Goal: Find specific page/section: Find specific page/section

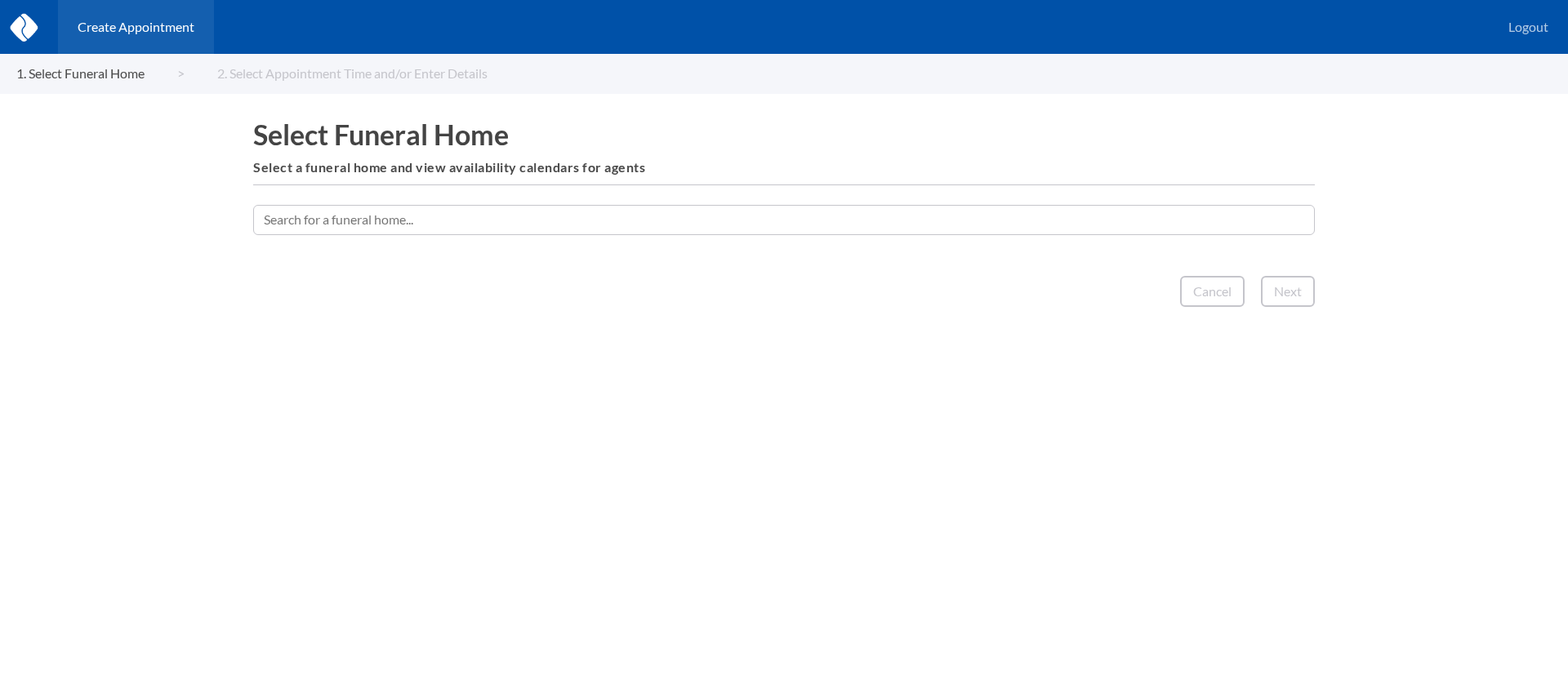
click at [696, 223] on input "text" at bounding box center [784, 220] width 1062 height 30
type input "newco"
click at [1056, 219] on input "text" at bounding box center [784, 220] width 1062 height 30
type input "m"
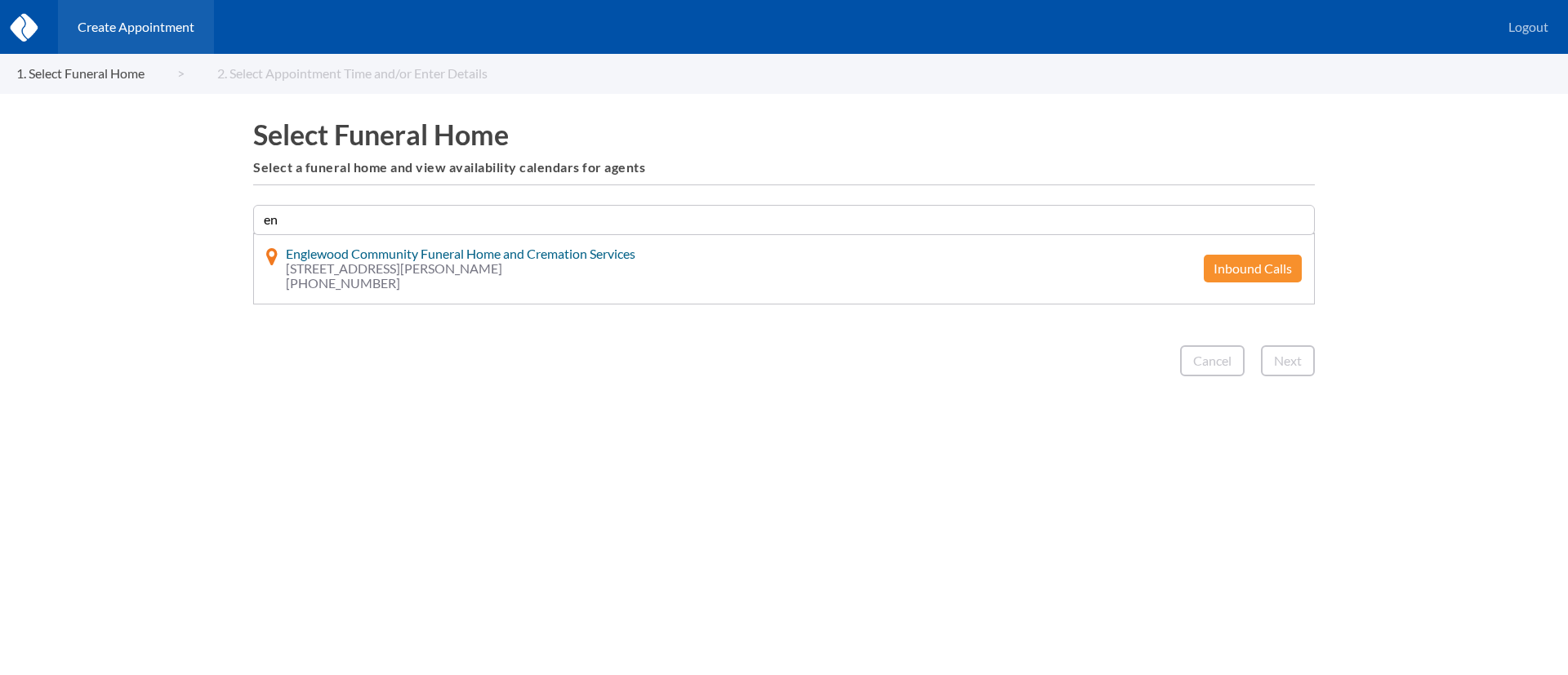
type input "e"
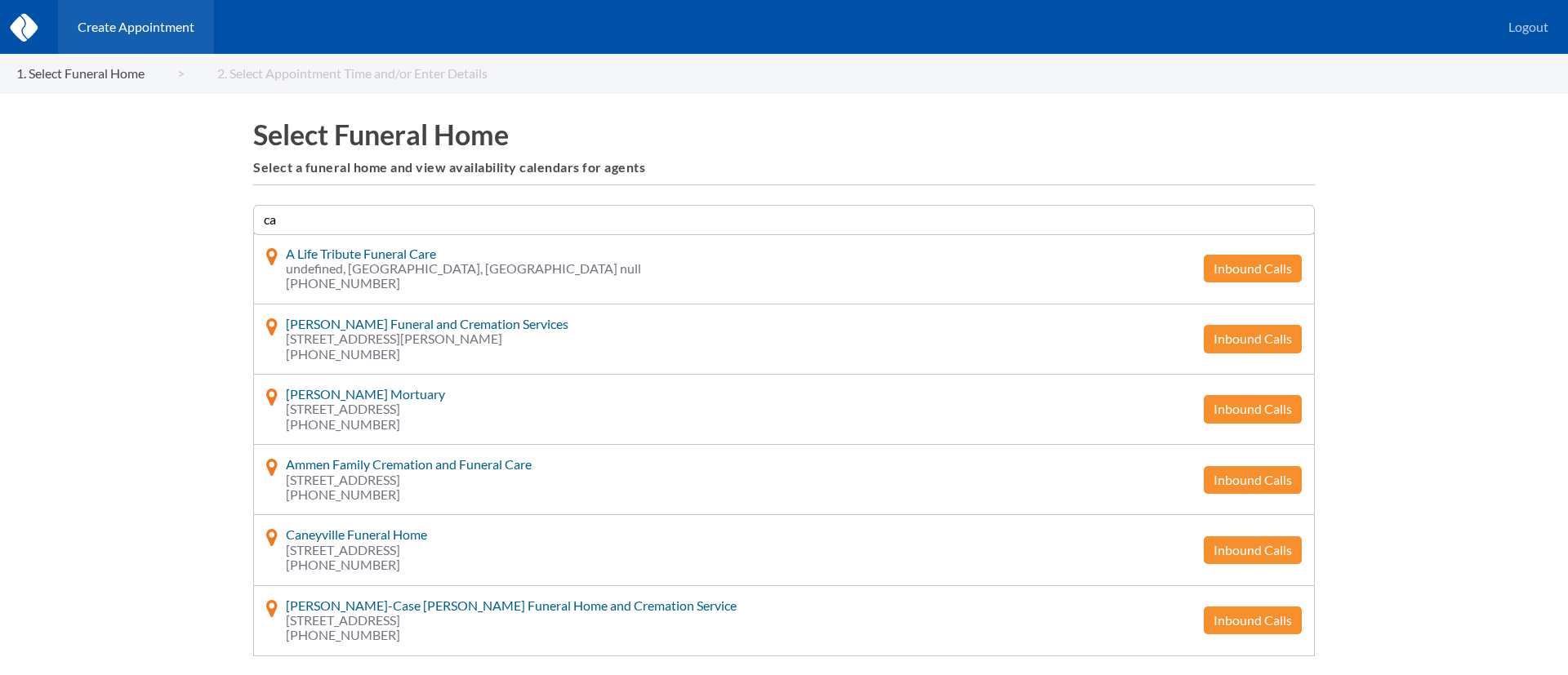
type input "c"
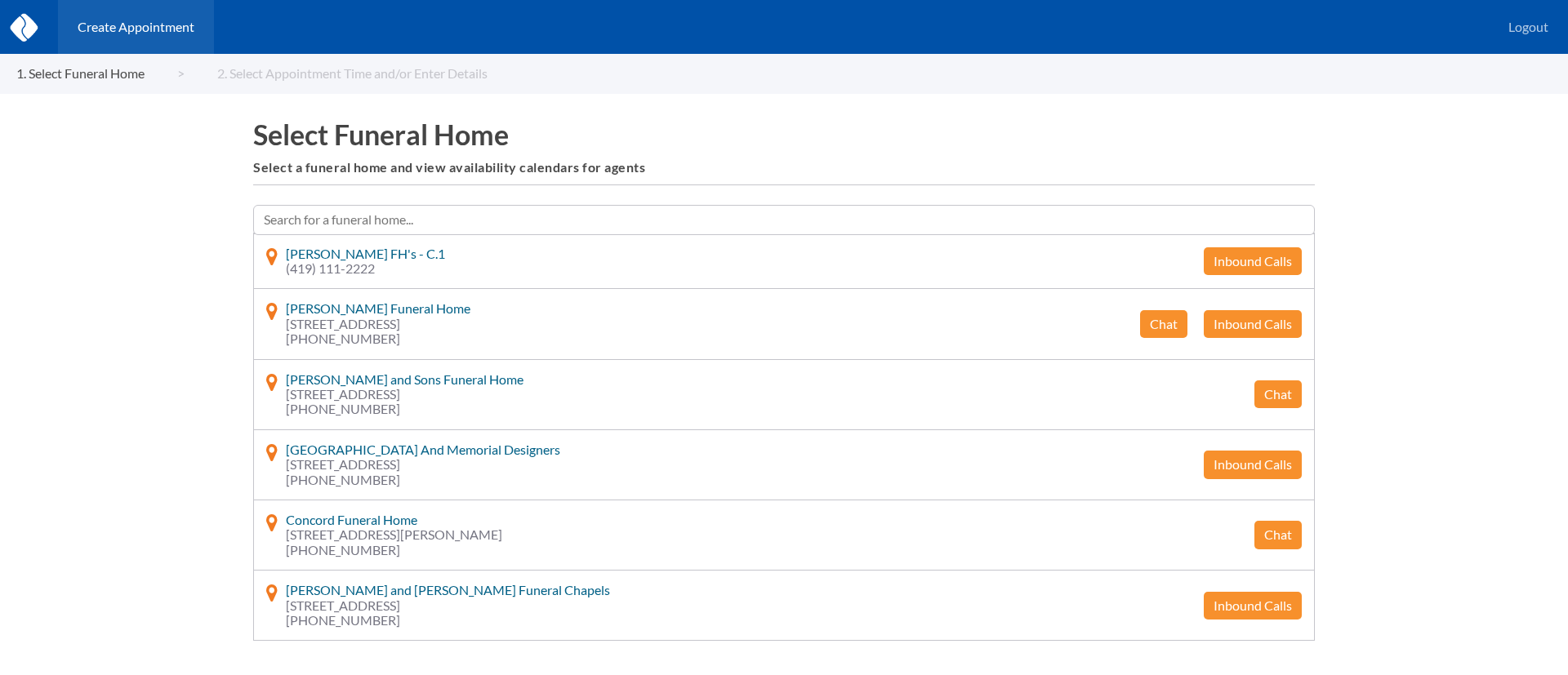
click at [696, 213] on input "text" at bounding box center [784, 220] width 1062 height 30
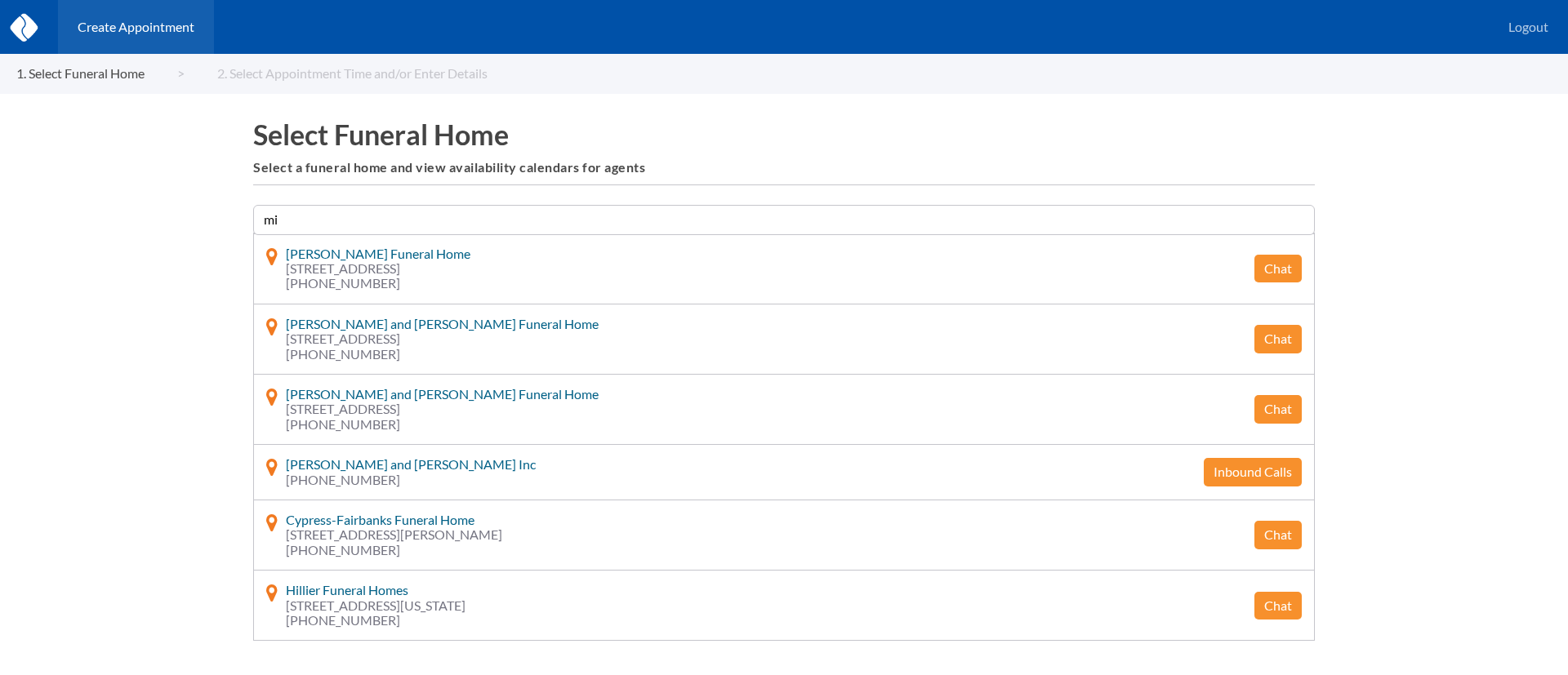
type input "m"
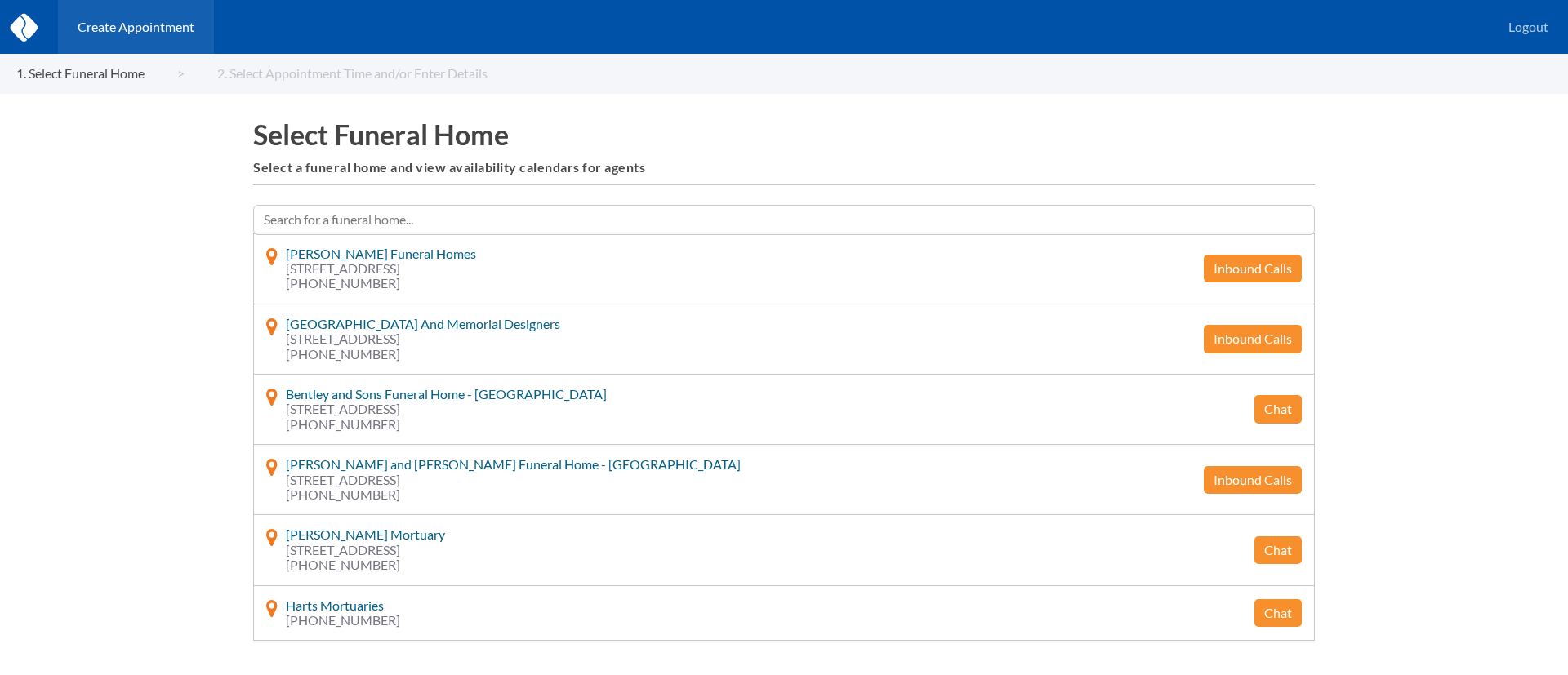
click at [981, 222] on input "text" at bounding box center [784, 220] width 1062 height 30
type input "c"
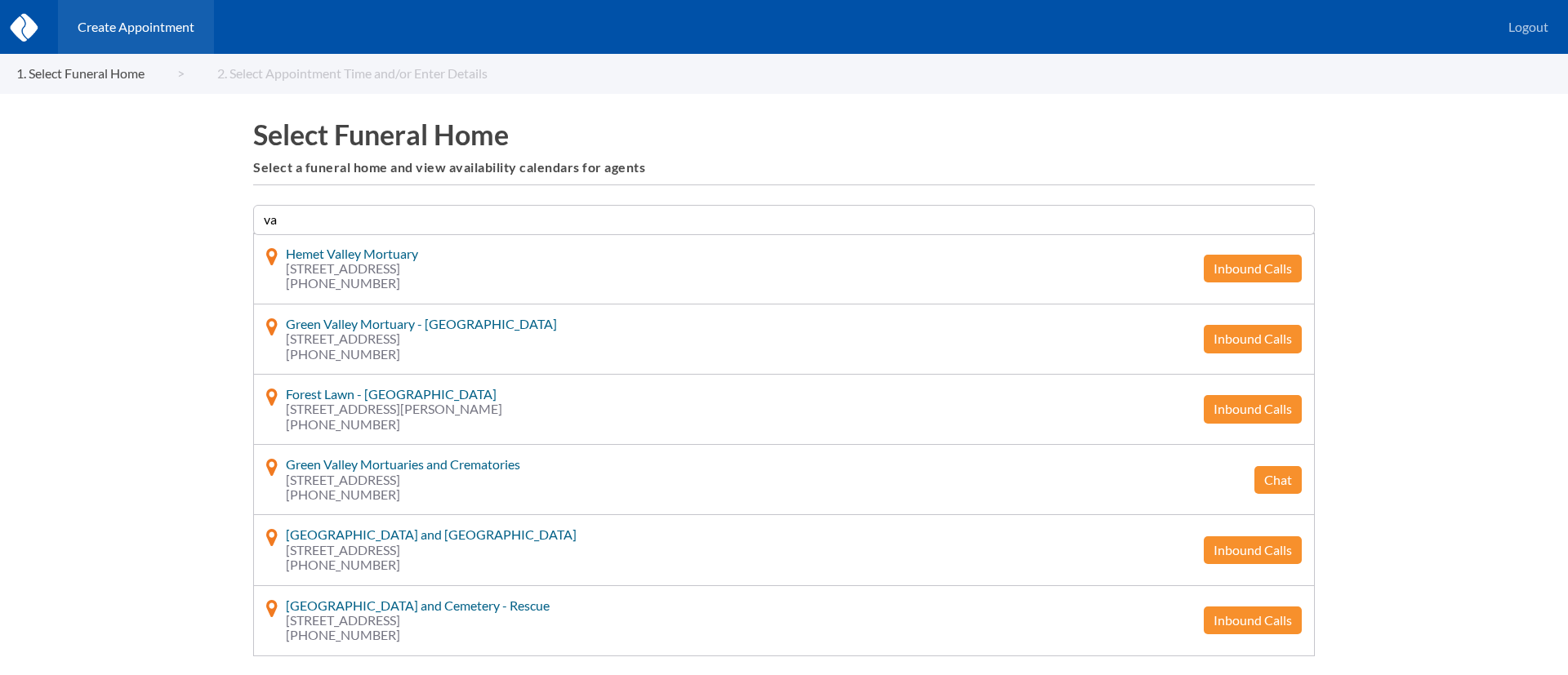
type input "v"
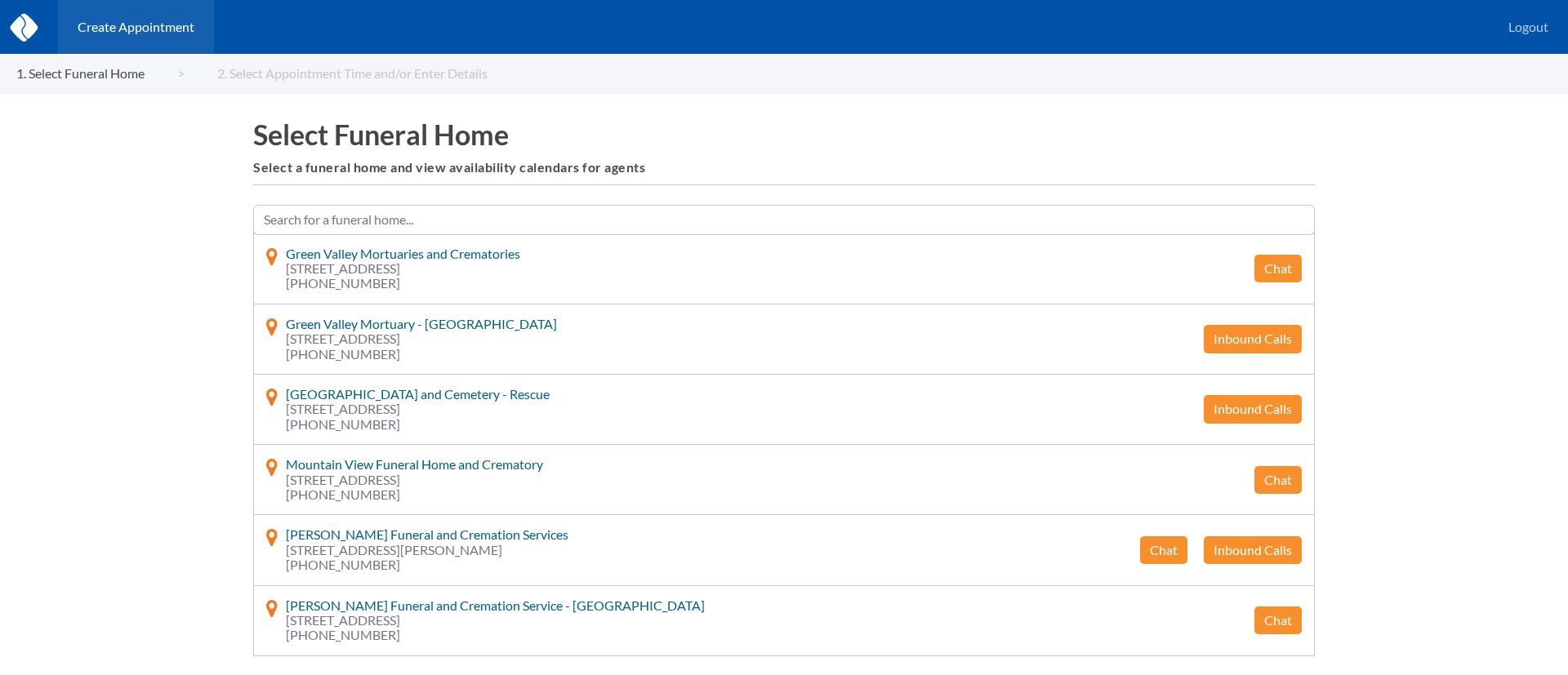
click at [921, 223] on input "text" at bounding box center [784, 220] width 1062 height 30
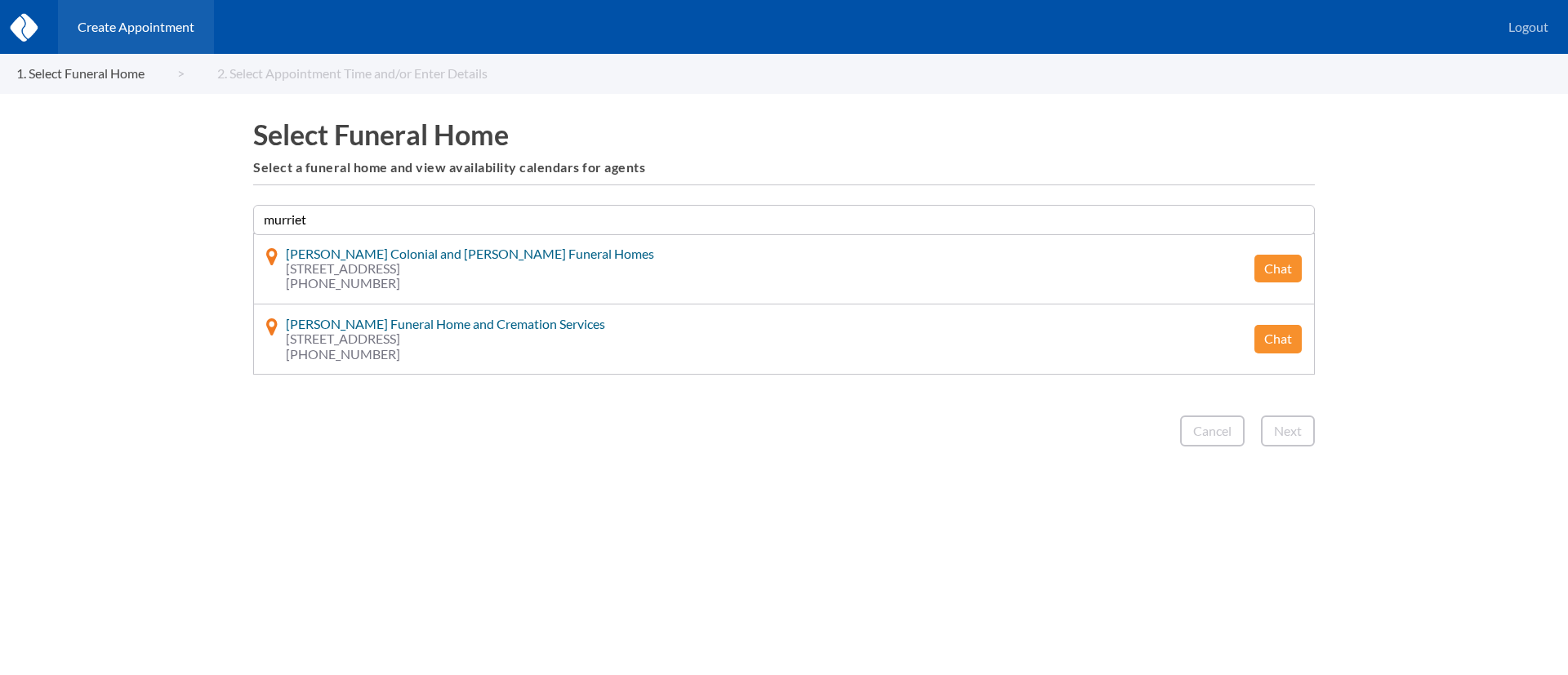
type input "murrieta"
